Goal: Task Accomplishment & Management: Manage account settings

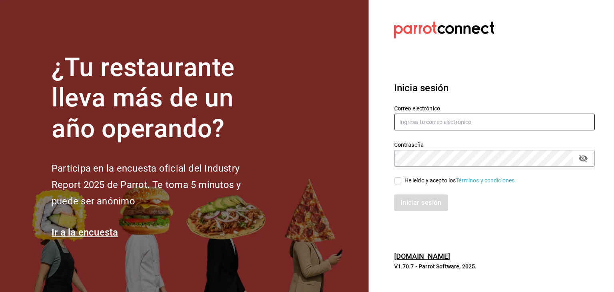
click at [488, 122] on input "text" at bounding box center [494, 122] width 201 height 17
click at [412, 179] on div "He leído y acepto los Términos y condiciones." at bounding box center [461, 180] width 112 height 8
click at [401, 179] on input "He leído y acepto los Términos y condiciones." at bounding box center [397, 180] width 7 height 7
checkbox input "true"
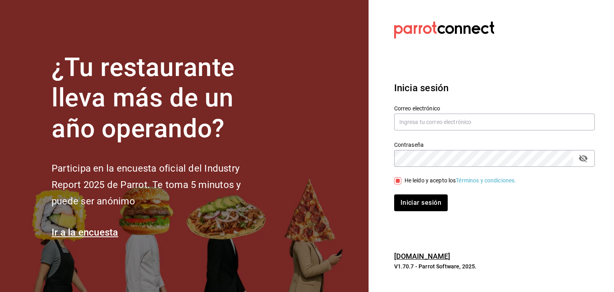
click at [451, 257] on link "parrotsoftware.com.mx" at bounding box center [422, 256] width 56 height 8
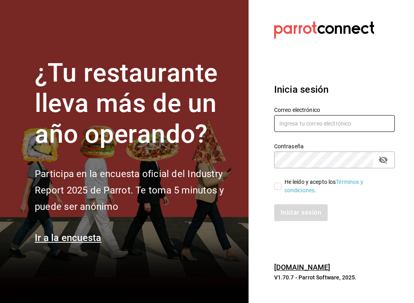
click at [312, 125] on input "text" at bounding box center [334, 123] width 121 height 17
click at [336, 118] on input "text" at bounding box center [335, 123] width 121 height 17
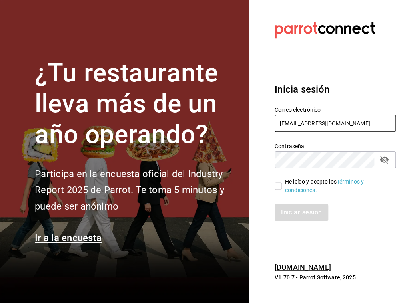
type input "montrevmexico@gmail.com"
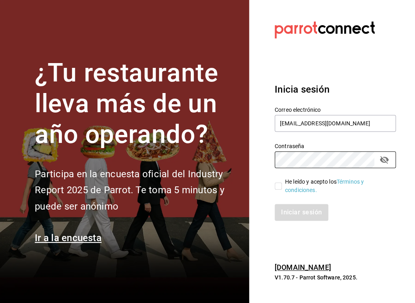
click at [280, 187] on input "He leído y acepto los Términos y condiciones." at bounding box center [278, 186] width 7 height 7
checkbox input "true"
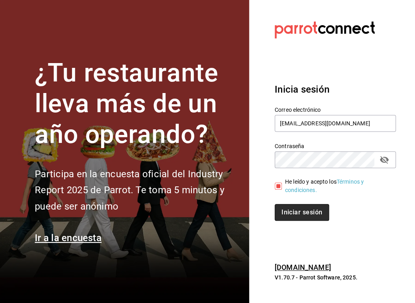
click at [295, 212] on button "Iniciar sesión" at bounding box center [302, 212] width 54 height 17
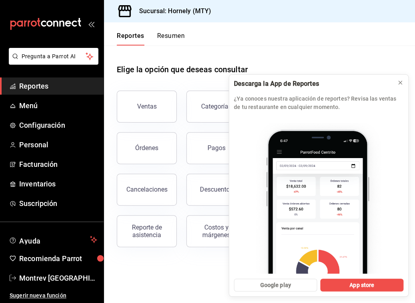
click at [368, 36] on header "Reportes Resumen" at bounding box center [259, 33] width 311 height 23
click at [27, 164] on span "Facturación" at bounding box center [58, 164] width 78 height 11
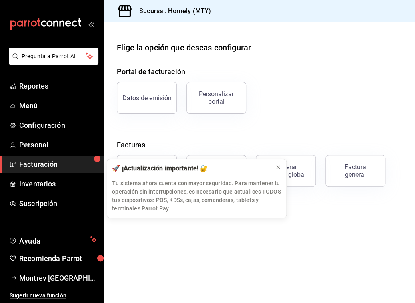
click at [401, 83] on div "Datos de emisión Personalizar portal" at bounding box center [254, 93] width 295 height 42
click at [279, 166] on icon at bounding box center [278, 167] width 6 height 6
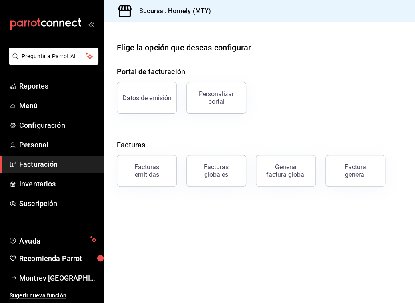
click at [257, 231] on main "Elige la opción que deseas configurar Portal de facturación Datos de emisión Pe…" at bounding box center [259, 162] width 311 height 281
click at [227, 237] on main "Elige la opción que deseas configurar Portal de facturación Datos de emisión Pe…" at bounding box center [259, 162] width 311 height 281
click at [325, 80] on div "Datos de emisión Personalizar portal" at bounding box center [254, 93] width 295 height 42
click at [21, 152] on link "Personal" at bounding box center [52, 144] width 104 height 17
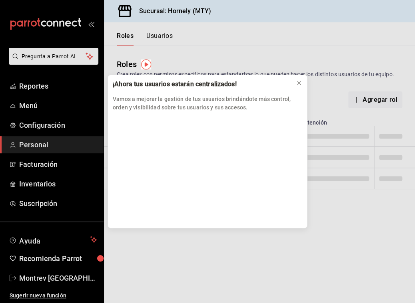
click at [33, 163] on div "¡Ahora tus usuarios estarán centralizados! Vamos a mejorar la gestión de tus us…" at bounding box center [207, 151] width 415 height 303
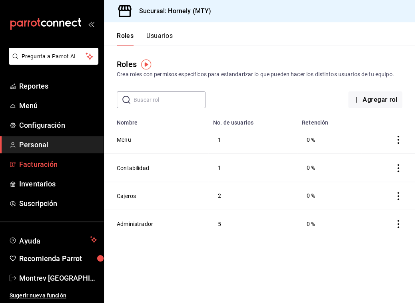
click at [30, 162] on span "Facturación" at bounding box center [58, 164] width 78 height 11
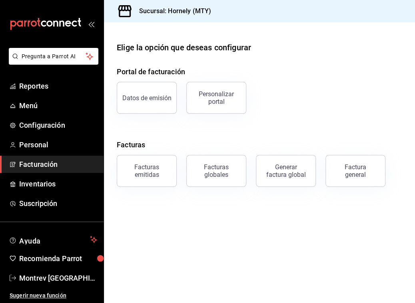
click at [256, 69] on h4 "Portal de facturación" at bounding box center [259, 71] width 285 height 11
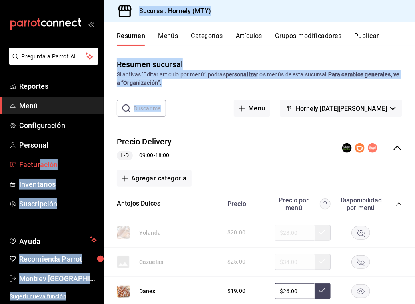
drag, startPoint x: 132, startPoint y: 156, endPoint x: 39, endPoint y: 166, distance: 93.7
click at [39, 165] on span "Facturación" at bounding box center [58, 164] width 78 height 11
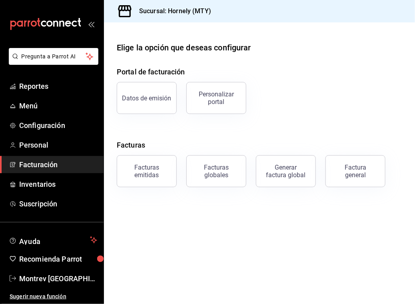
click at [174, 238] on main "Elige la opción que deseas configurar Portal de facturación Datos de emisión Pe…" at bounding box center [259, 162] width 311 height 281
click at [180, 238] on main "Elige la opción que deseas configurar Portal de facturación Datos de emisión Pe…" at bounding box center [259, 162] width 311 height 281
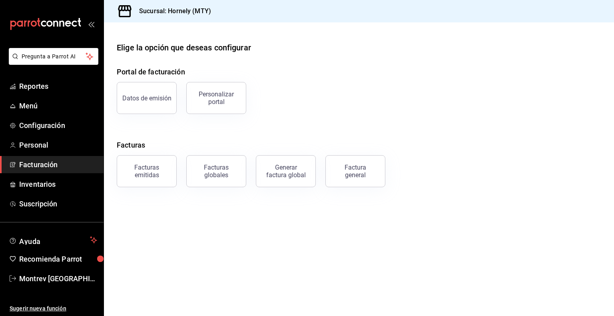
click at [388, 108] on div "Datos de emisión Personalizar portal" at bounding box center [354, 93] width 494 height 42
click at [94, 26] on div "mailbox folders" at bounding box center [52, 24] width 104 height 48
click at [44, 280] on span "Montrev México" at bounding box center [58, 278] width 78 height 11
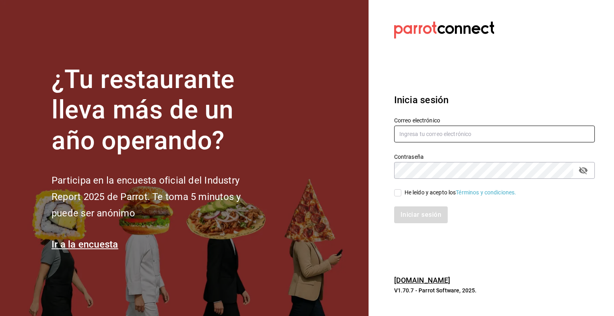
type input "montrevmexico@gmail.com"
click at [403, 195] on span "He leído y acepto los Términos y condiciones." at bounding box center [458, 192] width 115 height 8
click at [401, 195] on input "He leído y acepto los Términos y condiciones." at bounding box center [397, 192] width 7 height 7
checkbox input "true"
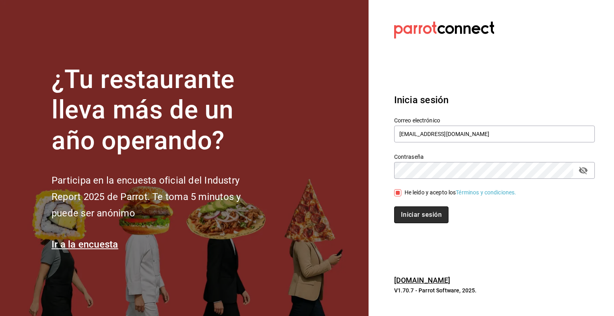
click at [403, 214] on button "Iniciar sesión" at bounding box center [421, 214] width 54 height 17
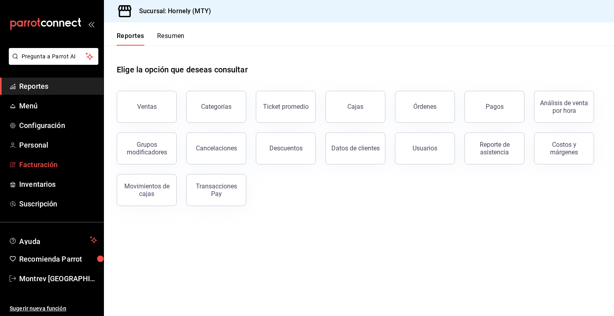
click at [33, 159] on span "Facturación" at bounding box center [58, 164] width 78 height 11
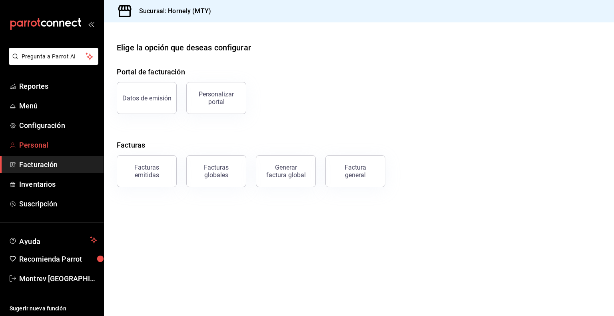
click at [40, 150] on span "Personal" at bounding box center [58, 145] width 78 height 11
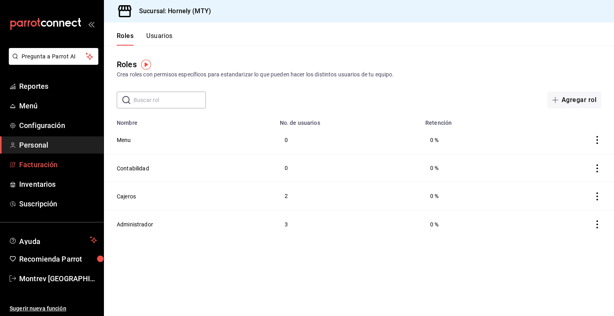
click at [48, 164] on span "Facturación" at bounding box center [58, 164] width 78 height 11
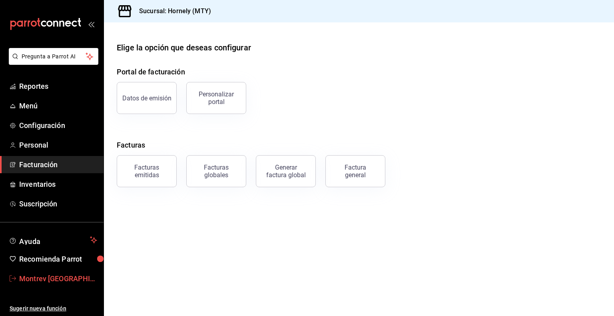
click at [55, 279] on span "Montrev México" at bounding box center [58, 278] width 78 height 11
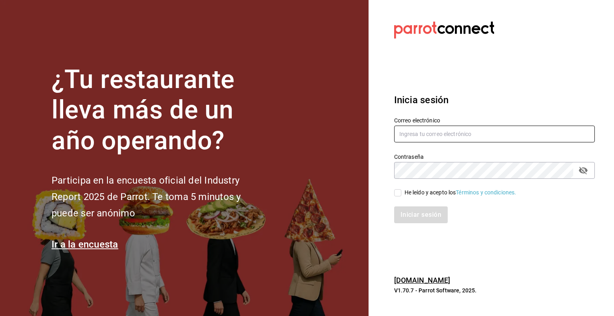
type input "montrevmexico@gmail.com"
click at [591, 88] on div "Inicia sesión Correo electrónico montrevmexico@gmail.com Contraseña Contraseña …" at bounding box center [494, 158] width 201 height 150
click at [424, 194] on div "He leído y acepto los Términos y condiciones." at bounding box center [461, 192] width 112 height 8
click at [401, 194] on input "He leído y acepto los Términos y condiciones." at bounding box center [397, 192] width 7 height 7
checkbox input "true"
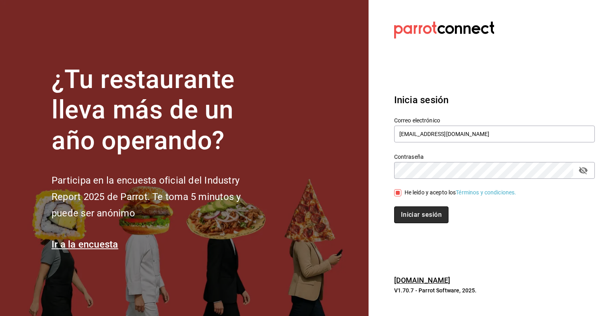
click at [413, 217] on button "Iniciar sesión" at bounding box center [421, 214] width 54 height 17
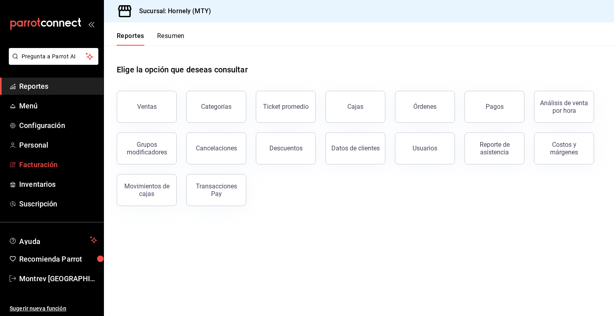
click at [22, 162] on span "Facturación" at bounding box center [58, 164] width 78 height 11
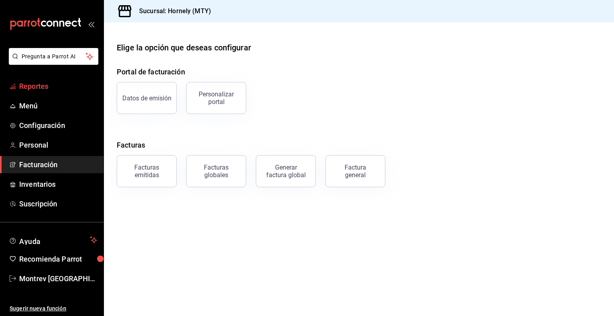
click at [37, 92] on link "Reportes" at bounding box center [52, 86] width 104 height 17
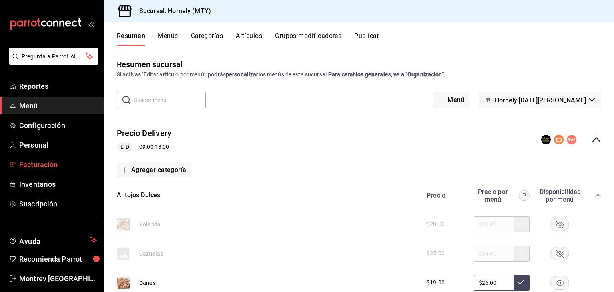
click at [35, 159] on span "Facturación" at bounding box center [58, 164] width 78 height 11
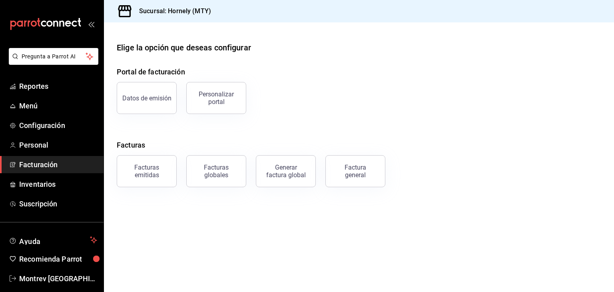
click at [166, 247] on main "Elige la opción que deseas configurar Portal de facturación Datos de emisión Pe…" at bounding box center [359, 156] width 510 height 269
click at [214, 235] on main "Elige la opción que deseas configurar Portal de facturación Datos de emisión Pe…" at bounding box center [359, 156] width 510 height 269
click at [235, 241] on main "Elige la opción que deseas configurar Portal de facturación Datos de emisión Pe…" at bounding box center [359, 156] width 510 height 269
click at [449, 247] on main "Elige la opción que deseas configurar Portal de facturación Datos de emisión Pe…" at bounding box center [359, 156] width 510 height 269
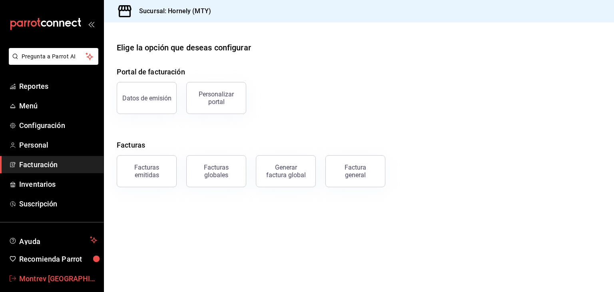
click at [30, 274] on span "Montrev [GEOGRAPHIC_DATA]" at bounding box center [58, 278] width 78 height 11
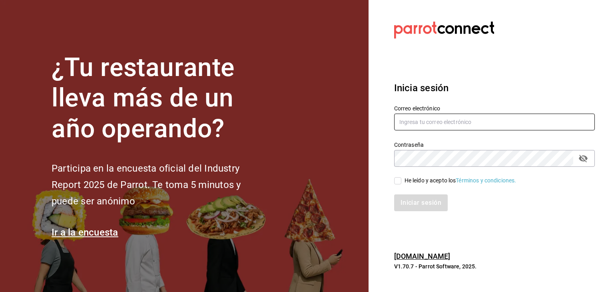
type input "[EMAIL_ADDRESS][DOMAIN_NAME]"
click at [412, 172] on div "He leído y acepto los Términos y condiciones." at bounding box center [490, 176] width 210 height 18
click at [409, 174] on div "He leído y acepto los Términos y condiciones." at bounding box center [490, 176] width 210 height 18
click at [411, 175] on div "He leído y acepto los Términos y condiciones." at bounding box center [490, 176] width 210 height 18
click at [403, 182] on span "He leído y acepto los Términos y condiciones." at bounding box center [458, 180] width 115 height 8
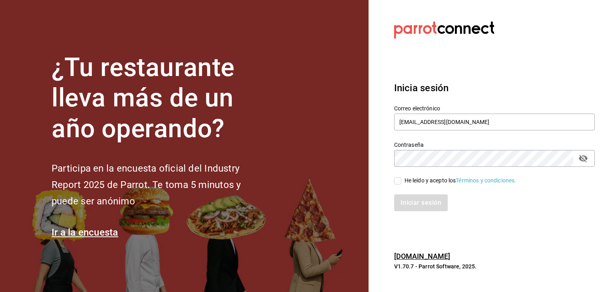
click at [401, 182] on input "He leído y acepto los Términos y condiciones." at bounding box center [397, 180] width 7 height 7
checkbox input "true"
click at [413, 204] on button "Iniciar sesión" at bounding box center [421, 202] width 54 height 17
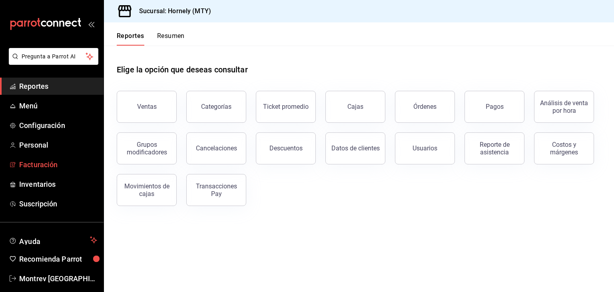
click at [23, 158] on link "Facturación" at bounding box center [52, 164] width 104 height 17
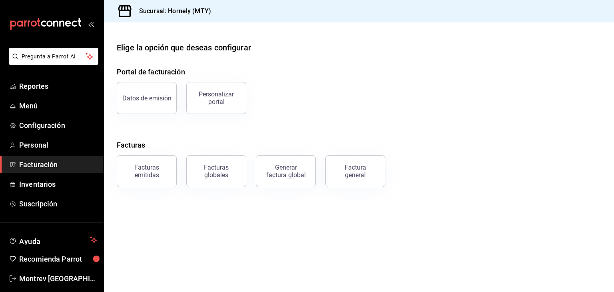
click at [309, 134] on div "Portal de facturación Datos de emisión Personalizar portal Facturas Facturas em…" at bounding box center [359, 126] width 485 height 121
click at [58, 279] on span "Montrev [GEOGRAPHIC_DATA]" at bounding box center [58, 278] width 78 height 11
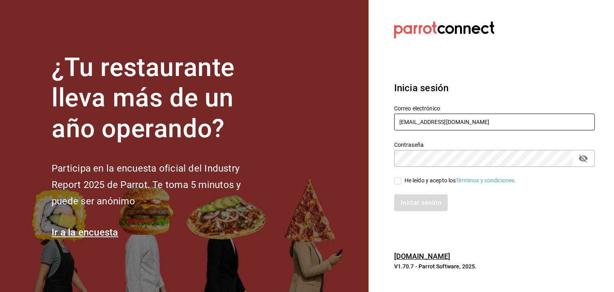
click at [502, 118] on input "[EMAIL_ADDRESS][DOMAIN_NAME]" at bounding box center [494, 122] width 201 height 17
click at [449, 127] on input "[EMAIL_ADDRESS][DOMAIN_NAME]" at bounding box center [494, 122] width 201 height 17
type input "[DOMAIN_NAME][EMAIL_ADDRESS][DOMAIN_NAME]"
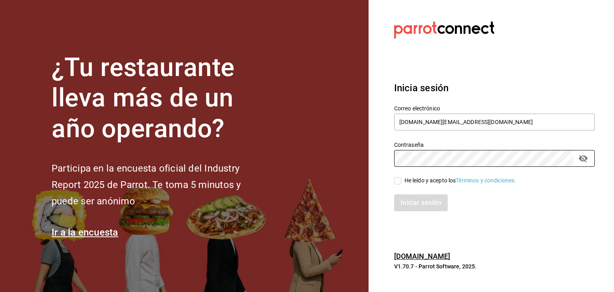
click at [408, 182] on div "He leído y acepto los Términos y condiciones." at bounding box center [461, 180] width 112 height 8
click at [401, 182] on input "He leído y acepto los Términos y condiciones." at bounding box center [397, 180] width 7 height 7
checkbox input "true"
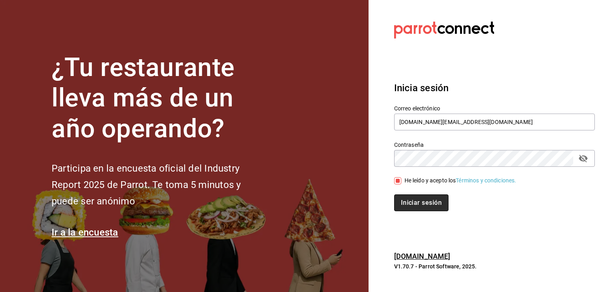
click at [417, 202] on button "Iniciar sesión" at bounding box center [421, 202] width 54 height 17
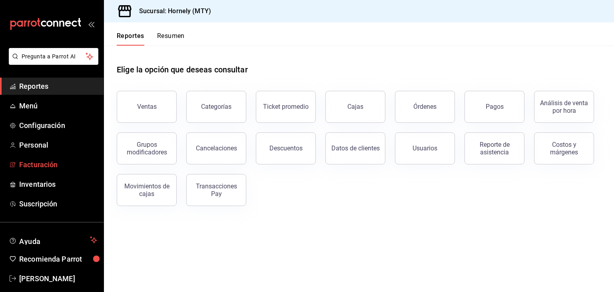
click at [44, 167] on span "Facturación" at bounding box center [58, 164] width 78 height 11
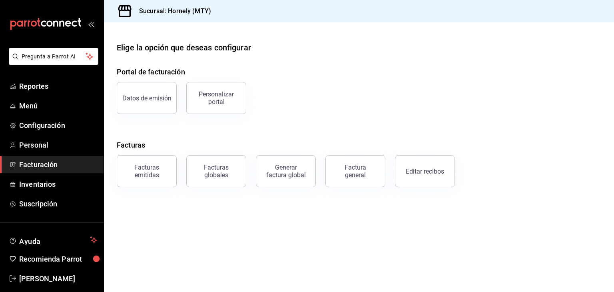
click at [420, 95] on div "Datos de emisión Personalizar portal" at bounding box center [354, 93] width 494 height 42
click at [289, 71] on h4 "Portal de facturación" at bounding box center [359, 71] width 485 height 11
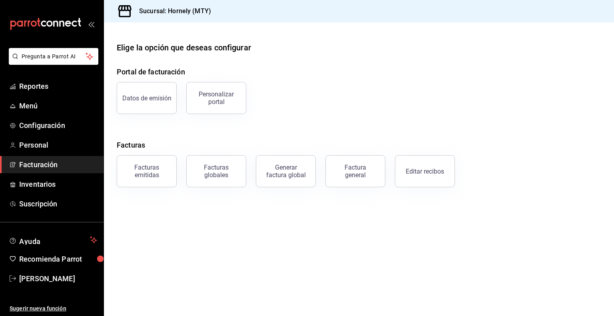
click at [408, 150] on div "Editar recibos" at bounding box center [420, 167] width 70 height 42
click at [376, 72] on div "Datos de emisión Personalizar portal" at bounding box center [354, 93] width 494 height 42
